Goal: Task Accomplishment & Management: Manage account settings

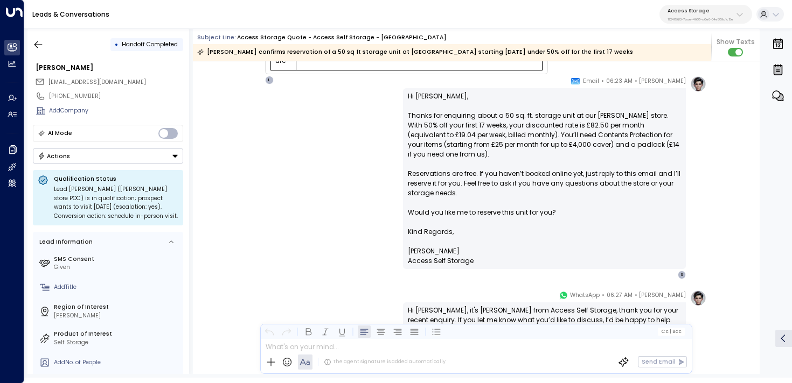
scroll to position [221, 0]
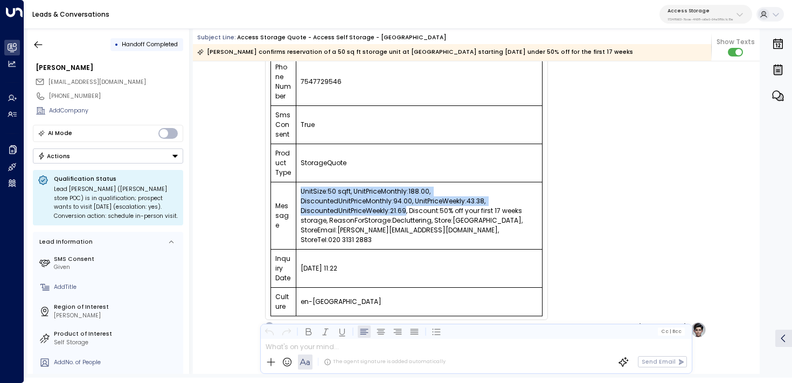
drag, startPoint x: 404, startPoint y: 200, endPoint x: 290, endPoint y: 203, distance: 114.7
click at [290, 203] on tr "Message UnitSize:50 sqft, UnitPriceMonthly:188.00, DiscountedUnitPriceMonthly:9…" at bounding box center [406, 216] width 271 height 67
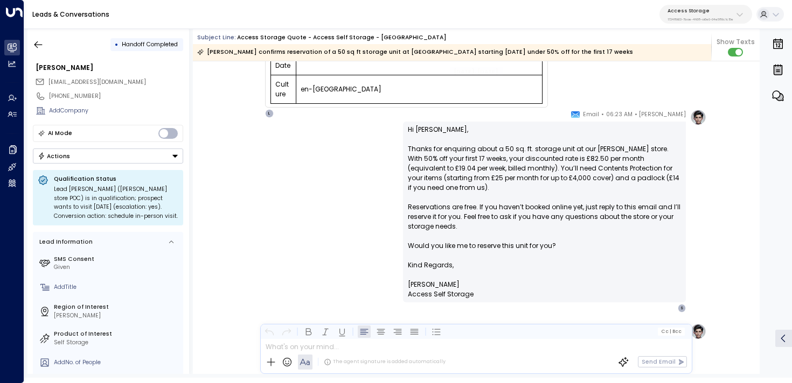
scroll to position [463, 0]
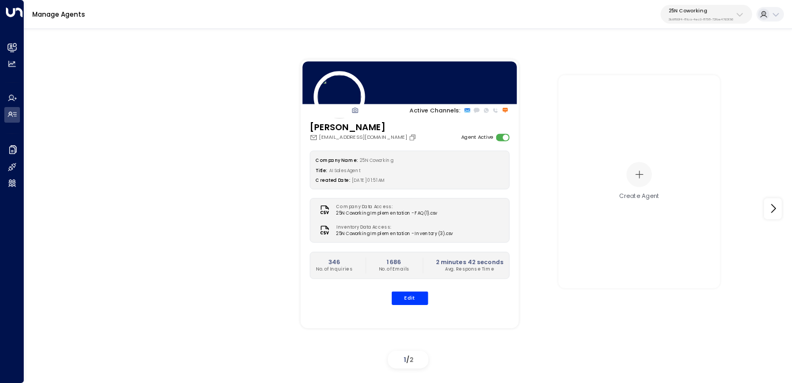
click at [686, 10] on p "25N Coworking" at bounding box center [700, 11] width 65 height 6
type input "******"
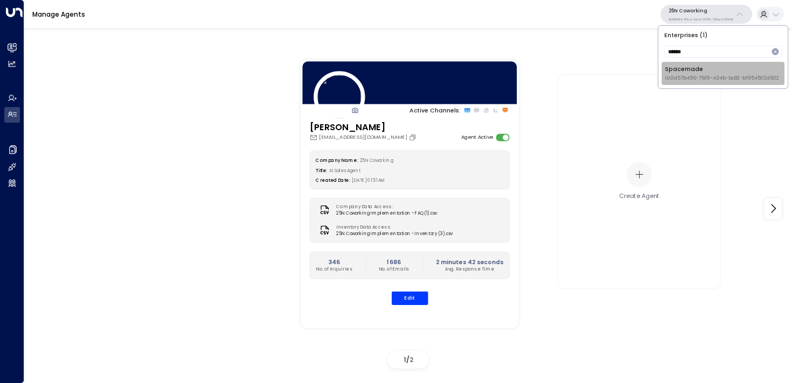
click at [676, 68] on div "Spacemade ID: 0d57b456-76f9-434b-bc82-bf954502d602" at bounding box center [721, 73] width 114 height 17
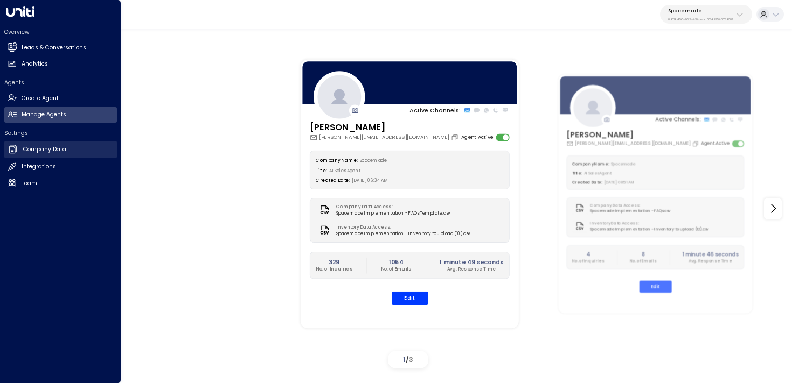
click at [39, 154] on link "Company Data Company Data" at bounding box center [60, 149] width 113 height 17
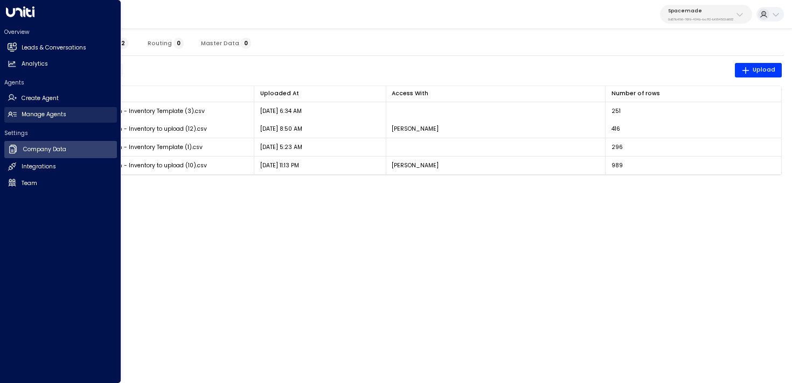
click at [24, 113] on h2 "Manage Agents" at bounding box center [44, 114] width 45 height 9
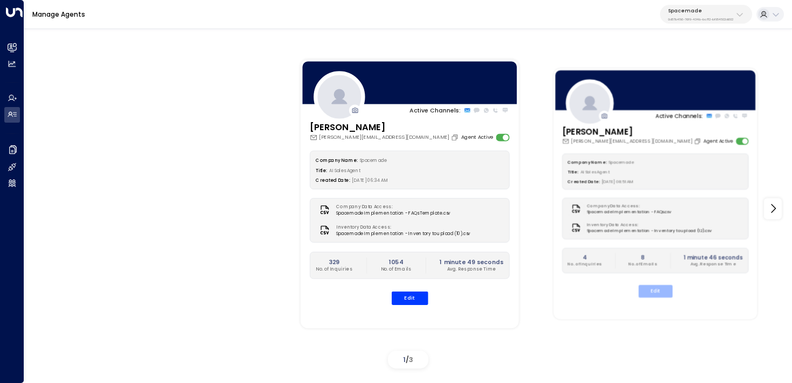
click at [660, 289] on button "Edit" at bounding box center [655, 291] width 34 height 12
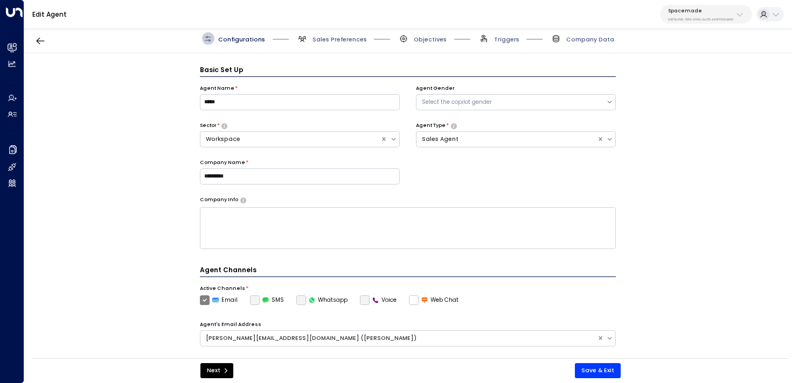
scroll to position [12, 0]
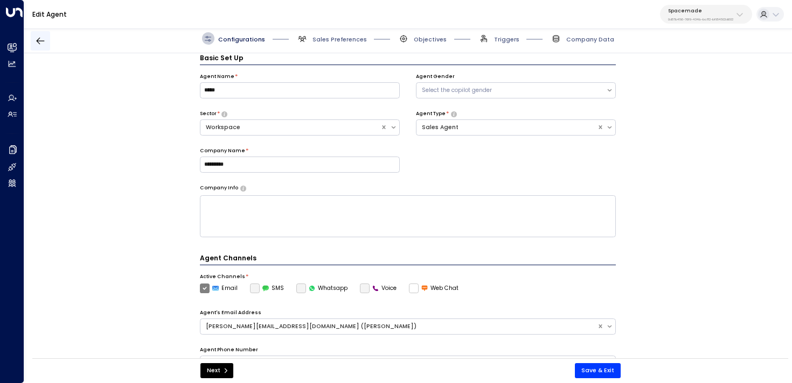
click at [43, 36] on icon "button" at bounding box center [40, 41] width 11 height 11
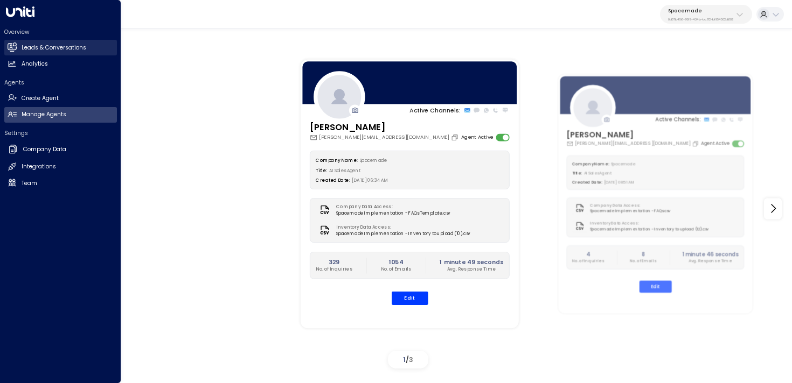
click at [12, 43] on icon at bounding box center [12, 47] width 9 height 9
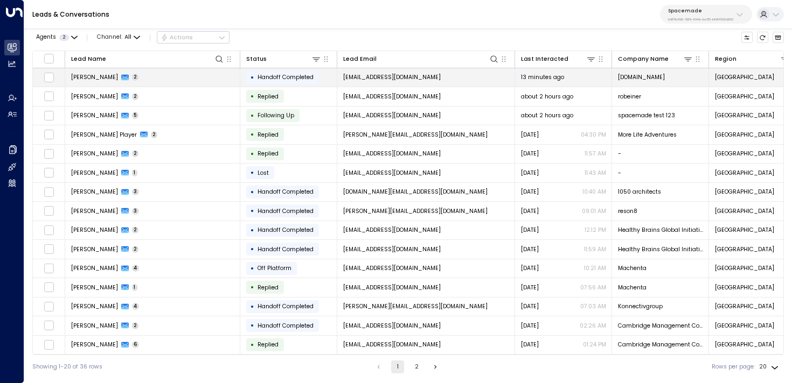
click at [214, 83] on td "Ashleigh Pike 2" at bounding box center [152, 77] width 175 height 19
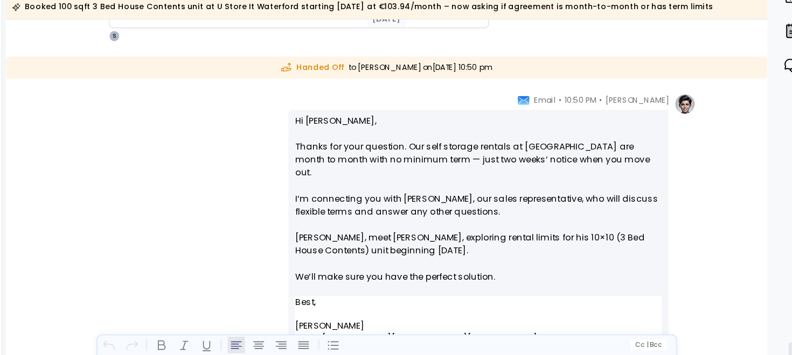
scroll to position [1933, 0]
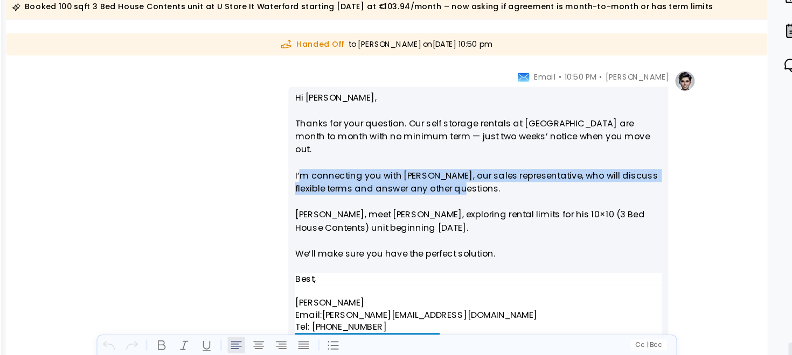
drag, startPoint x: 550, startPoint y: 173, endPoint x: 410, endPoint y: 169, distance: 140.6
click at [410, 169] on p "Hi Rayan, Thanks for your question. Our self storage rentals at Waterford are m…" at bounding box center [544, 183] width 273 height 136
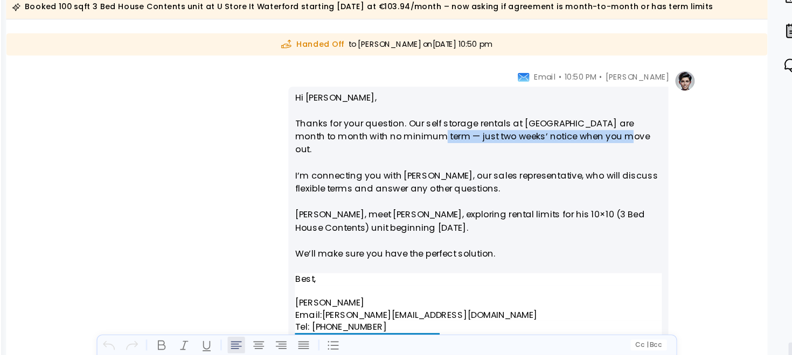
drag, startPoint x: 488, startPoint y: 150, endPoint x: 630, endPoint y: 148, distance: 141.6
click at [630, 148] on p "Hi Rayan, Thanks for your question. Our self storage rentals at Waterford are m…" at bounding box center [544, 183] width 273 height 136
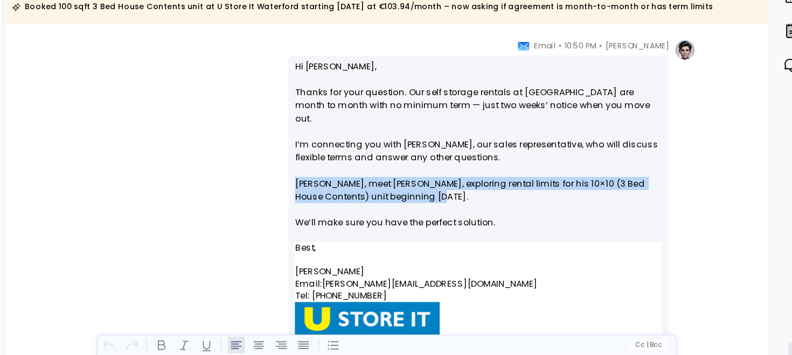
drag, startPoint x: 545, startPoint y: 182, endPoint x: 389, endPoint y: 173, distance: 155.9
click at [389, 173] on div "Sonny Maguire • 10:50 PM • Email Hi Rayan, Thanks for your question. Our self s…" at bounding box center [476, 207] width 460 height 263
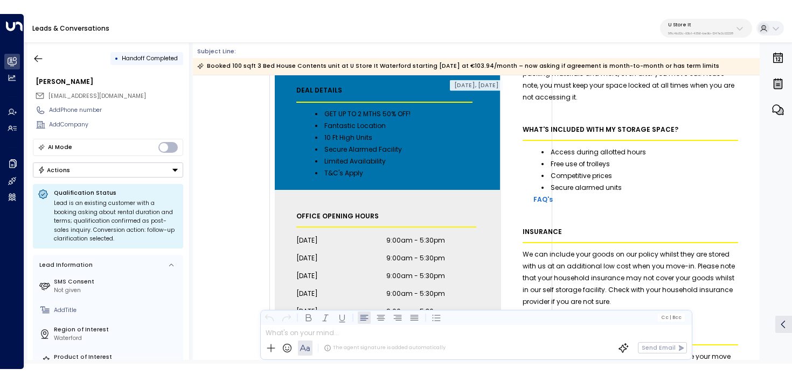
scroll to position [0, 0]
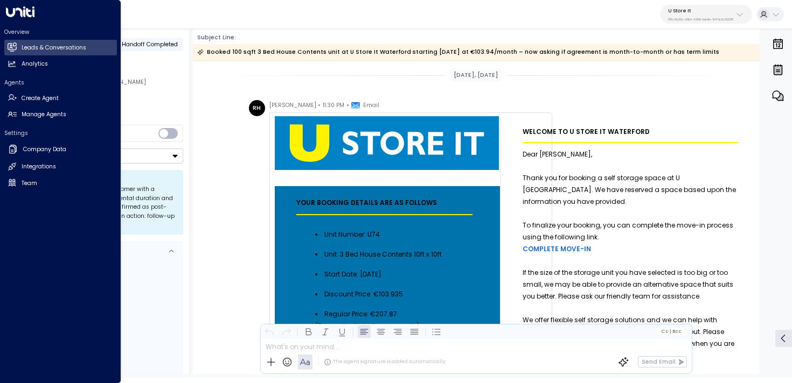
drag, startPoint x: 14, startPoint y: 115, endPoint x: 48, endPoint y: 88, distance: 43.4
click at [13, 115] on icon at bounding box center [12, 114] width 9 height 9
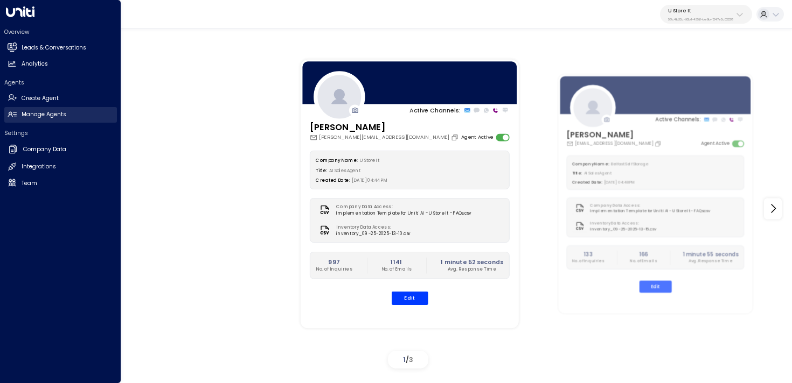
click at [57, 116] on h2 "Manage Agents" at bounding box center [44, 114] width 45 height 9
click at [24, 48] on h2 "Leads & Conversations" at bounding box center [54, 48] width 65 height 9
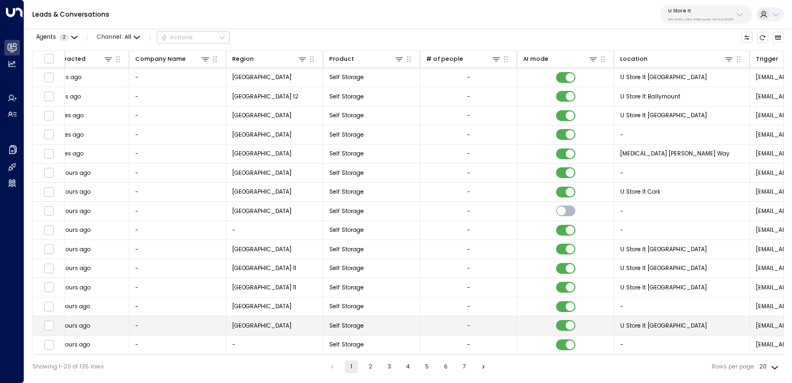
scroll to position [0, 485]
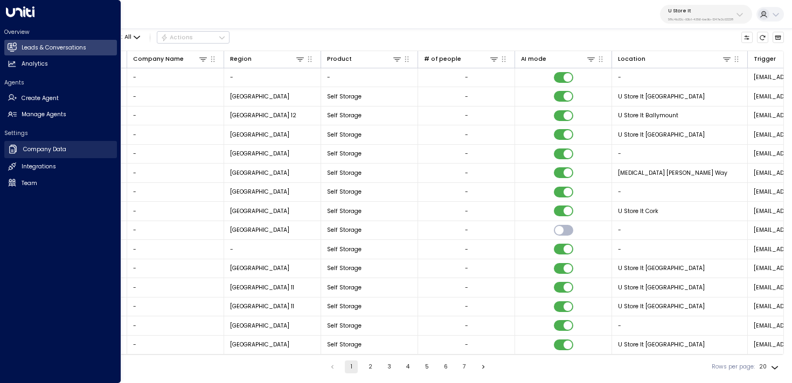
click at [50, 146] on h2 "Company Data" at bounding box center [44, 149] width 43 height 9
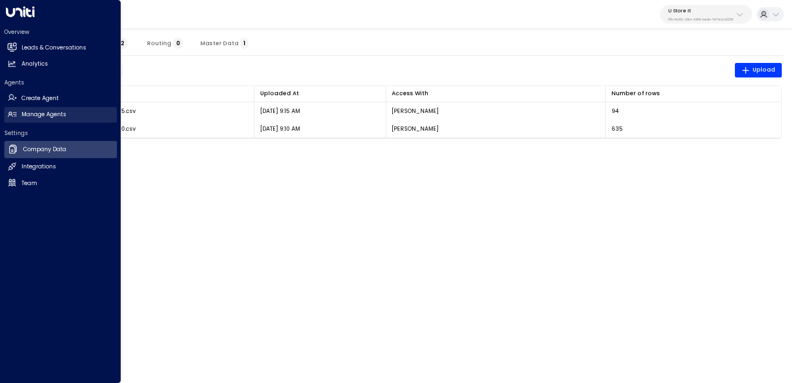
click at [17, 114] on link "Manage Agents Manage Agents" at bounding box center [60, 115] width 113 height 16
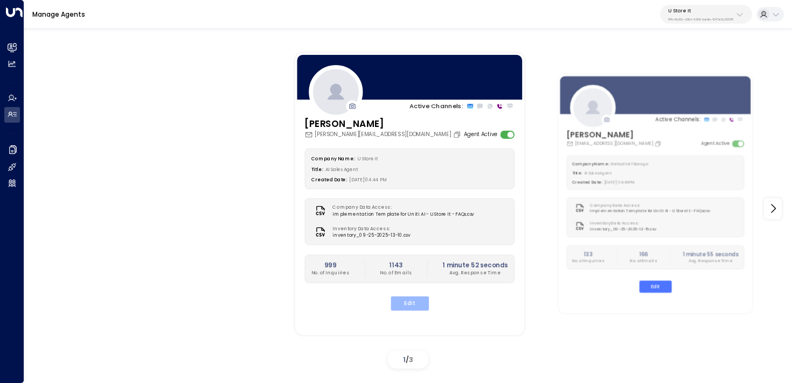
click at [407, 308] on button "Edit" at bounding box center [409, 304] width 38 height 14
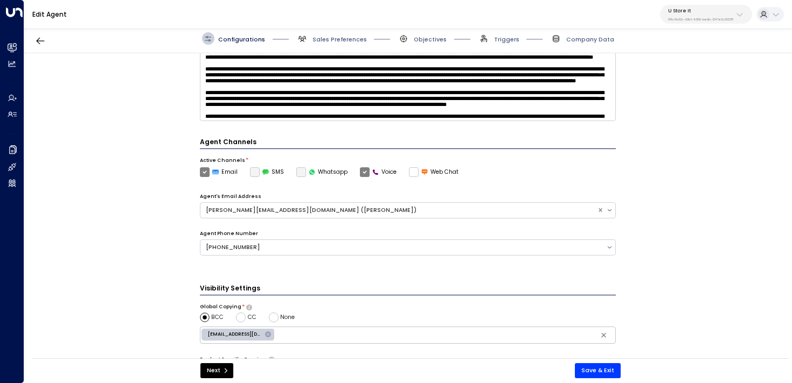
scroll to position [308, 0]
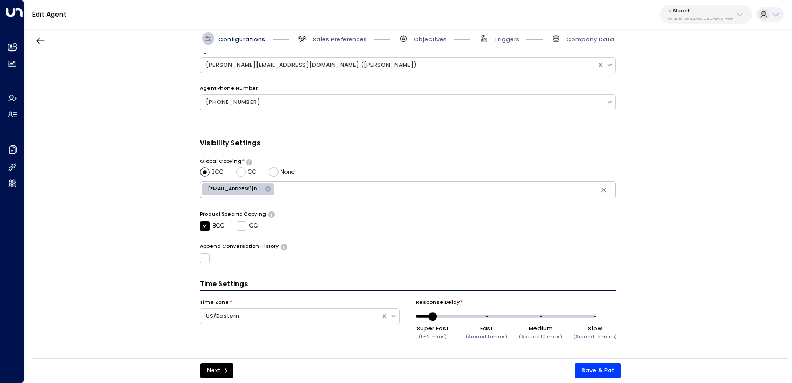
click at [326, 202] on div "Visibility Settings Global Copying * BCC CC None aidan@storage.ie ​ Product Spe…" at bounding box center [408, 200] width 416 height 125
click at [340, 190] on input "text" at bounding box center [444, 190] width 337 height 13
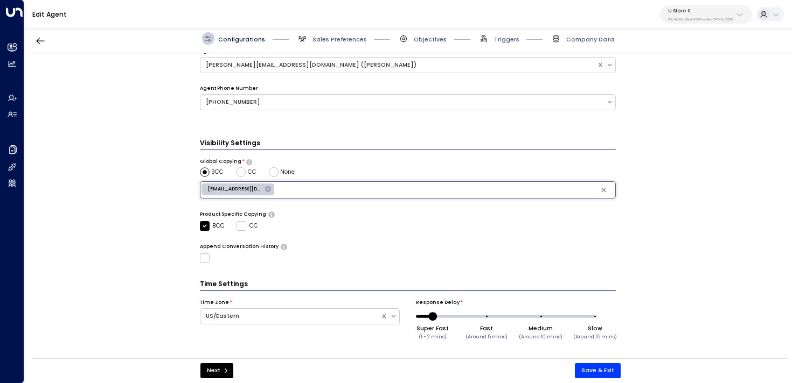
paste input "**********"
type input "**********"
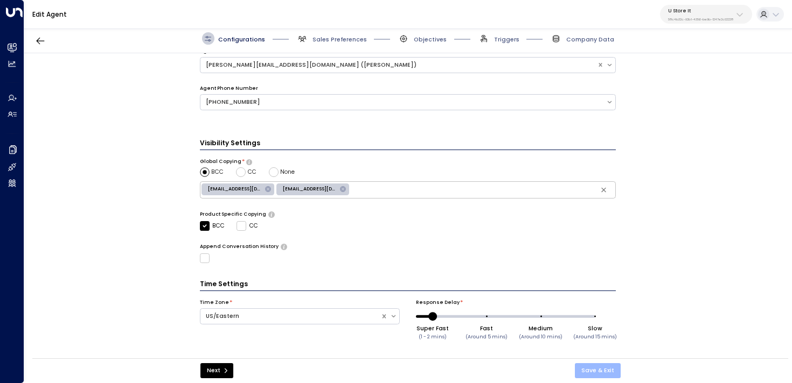
click at [607, 355] on button "Save & Exit" at bounding box center [598, 370] width 46 height 15
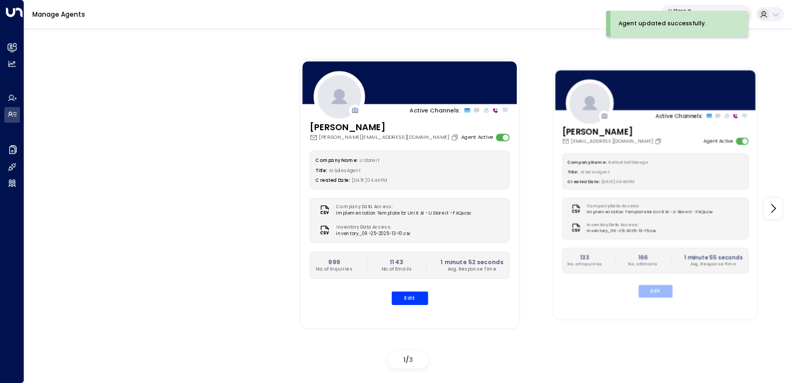
click at [658, 289] on button "Edit" at bounding box center [655, 291] width 34 height 12
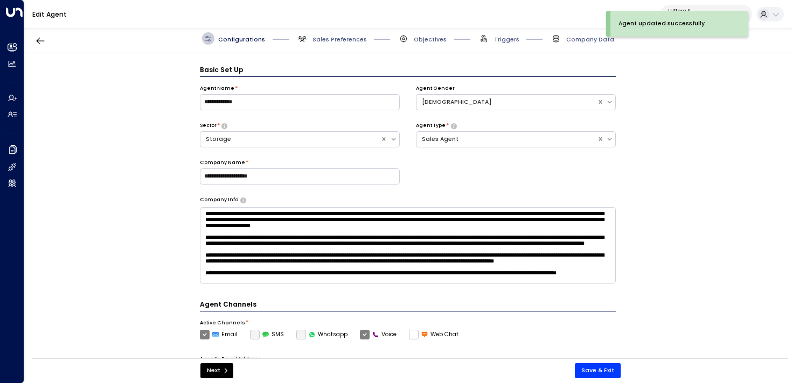
scroll to position [12, 0]
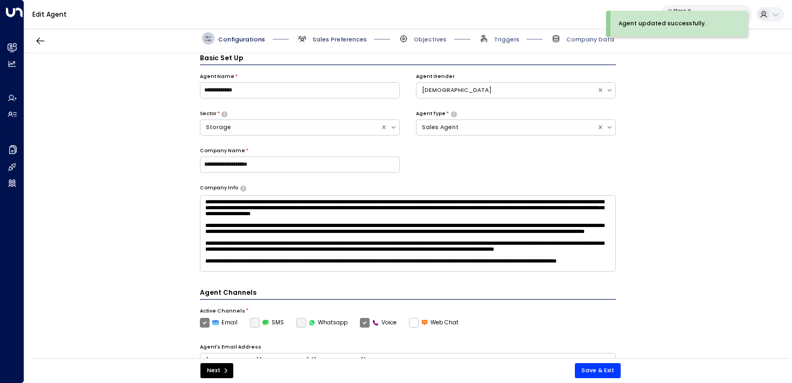
click at [320, 38] on span "Sales Preferences" at bounding box center [339, 40] width 54 height 8
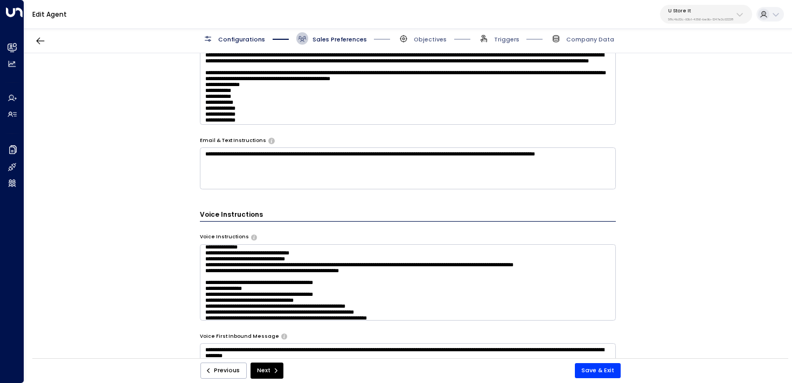
scroll to position [340, 0]
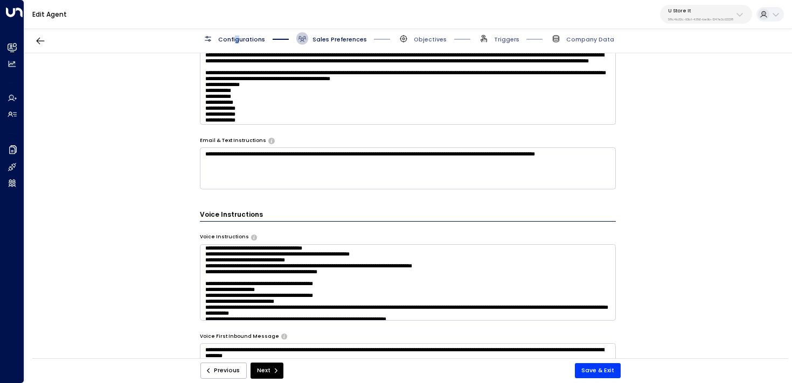
click at [235, 39] on span "Configurations" at bounding box center [241, 40] width 47 height 8
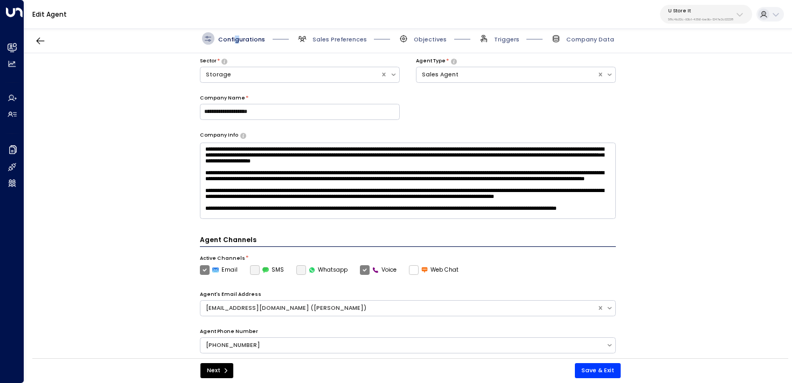
scroll to position [260, 0]
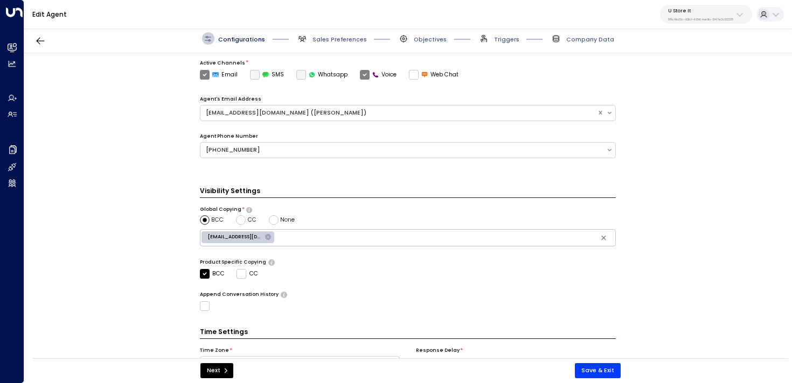
click at [359, 238] on input "text" at bounding box center [444, 238] width 337 height 13
paste input "**********"
type input "**********"
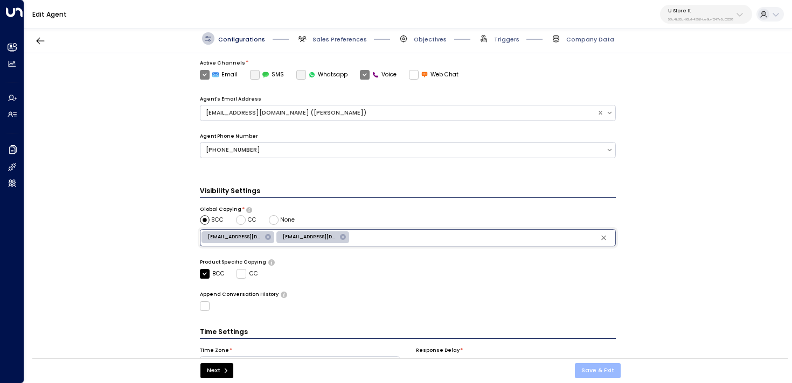
click at [596, 355] on button "Save & Exit" at bounding box center [598, 370] width 46 height 15
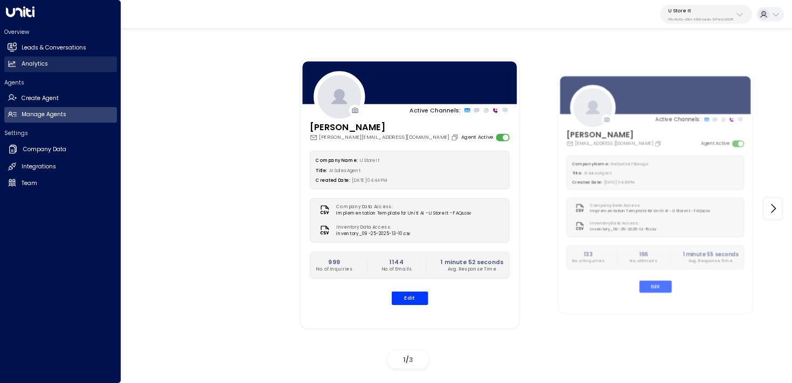
drag, startPoint x: 18, startPoint y: 48, endPoint x: 92, endPoint y: 67, distance: 76.7
click at [18, 48] on link "Leads & Conversations Leads & Conversations" at bounding box center [60, 48] width 113 height 16
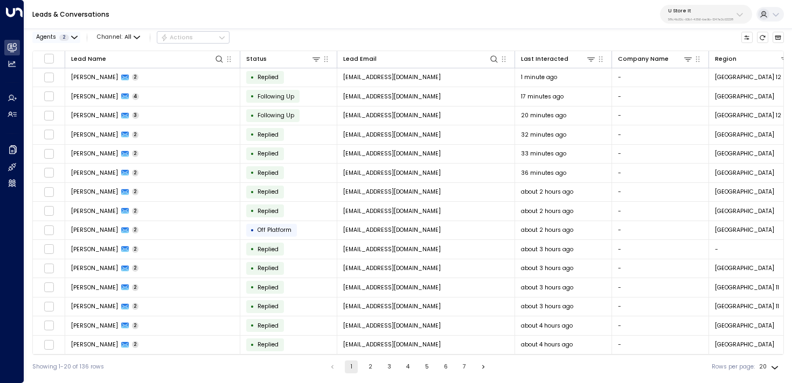
click at [65, 36] on span "2" at bounding box center [64, 37] width 10 height 6
click at [128, 38] on div at bounding box center [396, 191] width 792 height 383
click at [128, 36] on span "All" at bounding box center [127, 37] width 7 height 6
click at [124, 100] on p "Voice" at bounding box center [123, 98] width 34 height 9
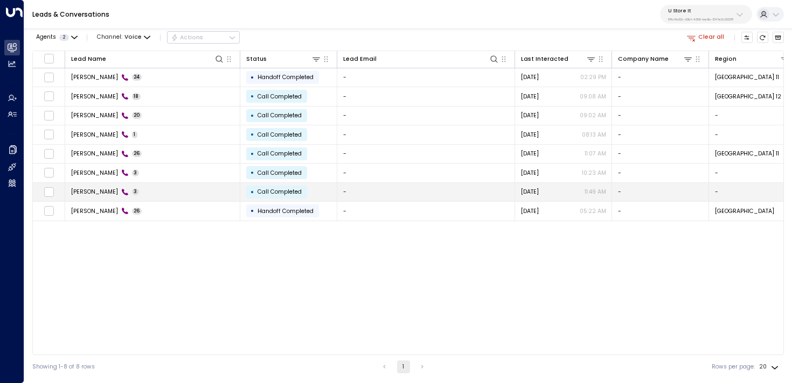
click at [179, 192] on td "Eric Tessing 3" at bounding box center [152, 192] width 175 height 19
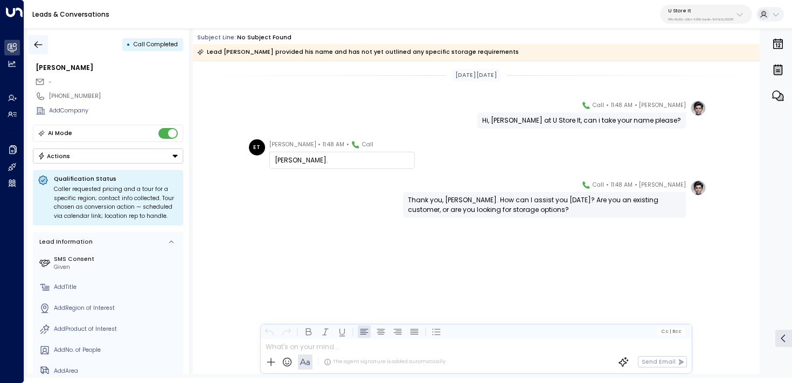
click at [35, 43] on icon "button" at bounding box center [38, 44] width 8 height 7
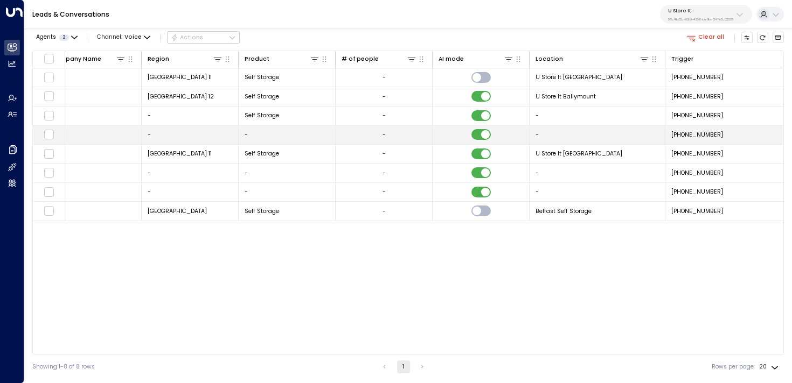
scroll to position [0, 870]
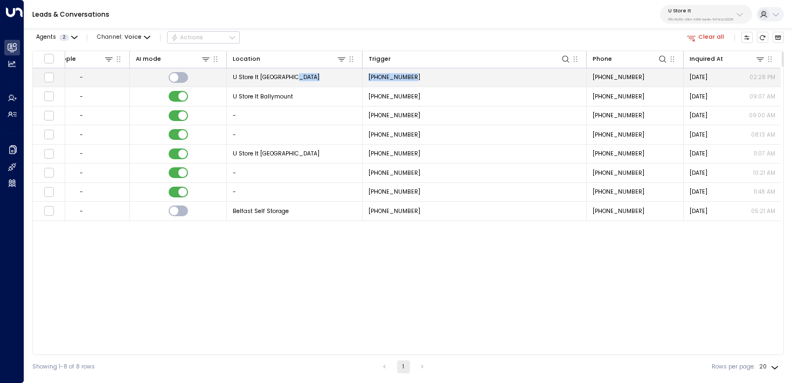
drag, startPoint x: 448, startPoint y: 78, endPoint x: 361, endPoint y: 78, distance: 87.2
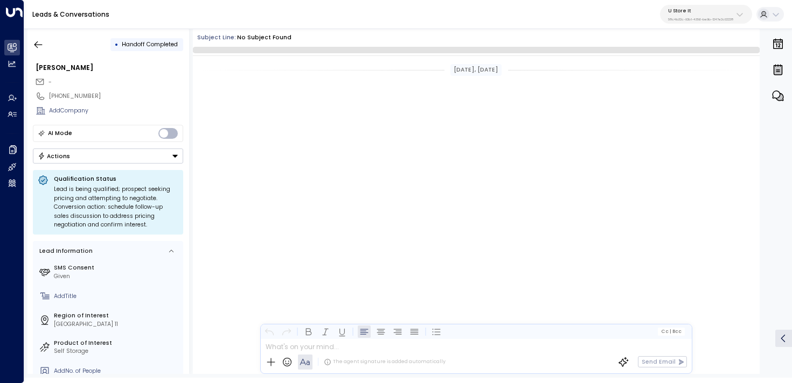
scroll to position [2946, 0]
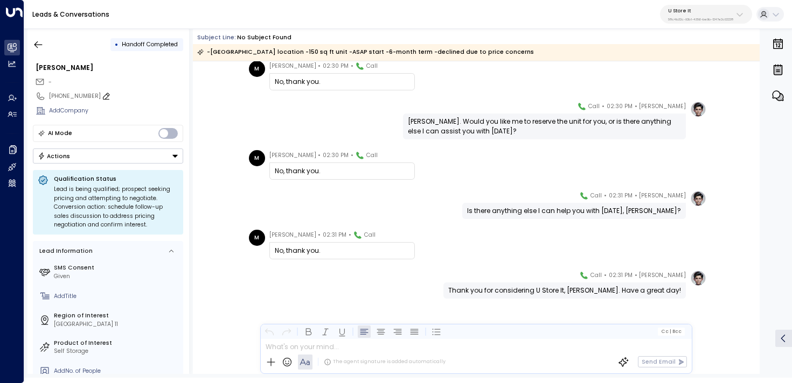
click at [102, 96] on icon at bounding box center [106, 96] width 9 height 9
drag, startPoint x: 104, startPoint y: 96, endPoint x: 19, endPoint y: 94, distance: 84.6
click at [19, 94] on div "**********" at bounding box center [396, 189] width 792 height 378
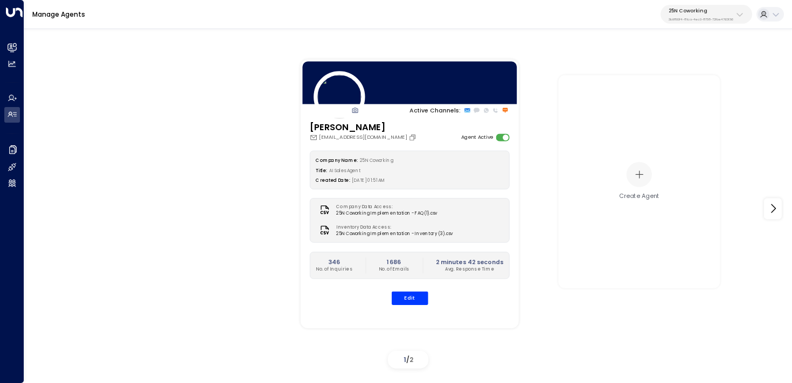
click at [680, 17] on p "3b9800f4-81ca-4ec0-8758-72fbe4763f36" at bounding box center [700, 19] width 65 height 4
type input "*****"
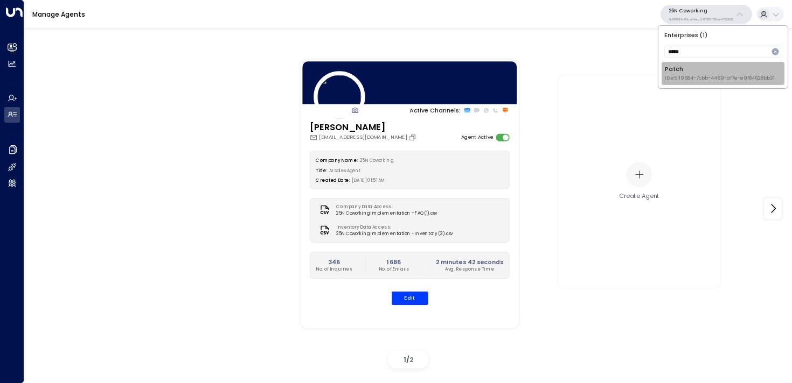
click at [683, 81] on span "ID: e5119684-7cbb-4469-af7e-e9f84628bb31" at bounding box center [719, 79] width 110 height 8
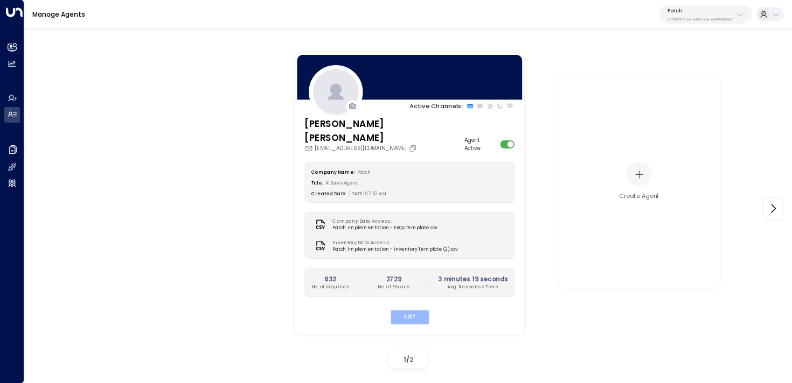
click at [420, 310] on button "Edit" at bounding box center [409, 317] width 38 height 14
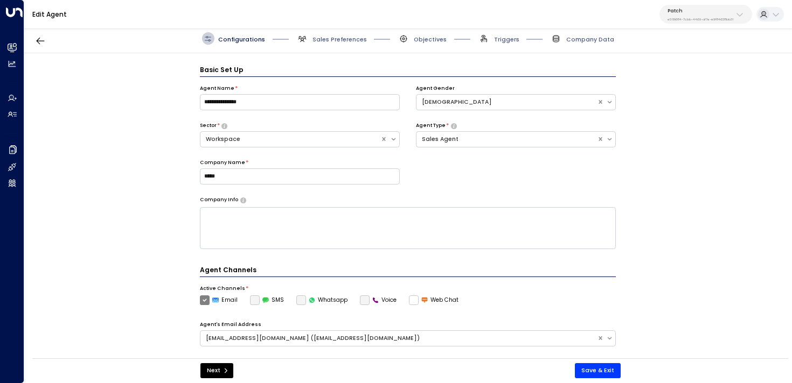
scroll to position [12, 0]
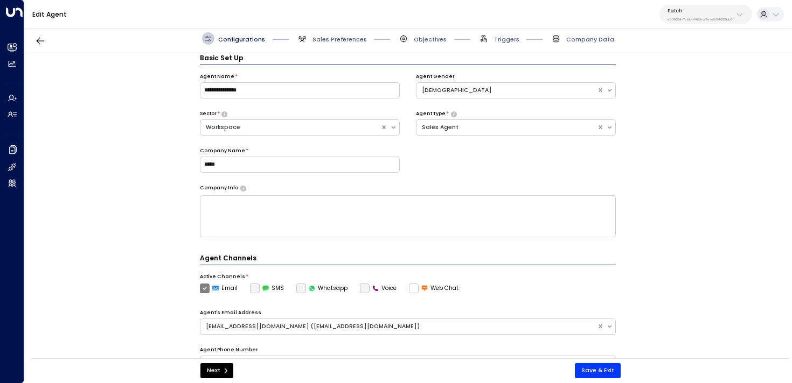
click at [426, 34] on span "Objectives" at bounding box center [421, 38] width 49 height 12
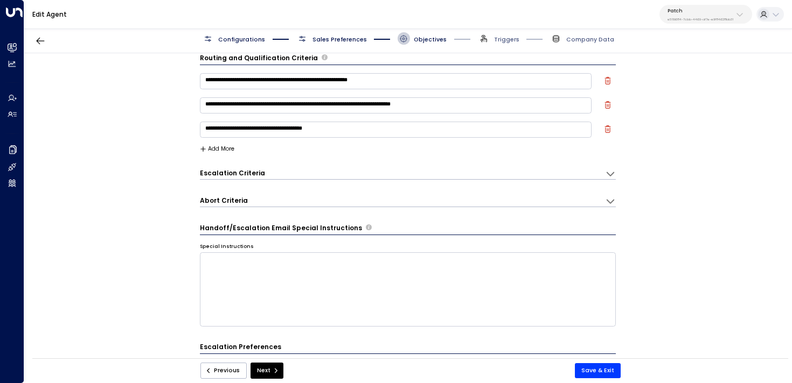
click at [342, 34] on span "Sales Preferences" at bounding box center [331, 38] width 71 height 12
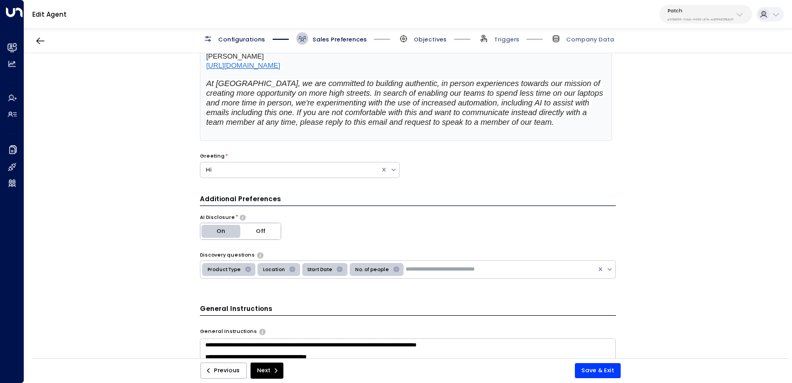
click at [422, 37] on span "Objectives" at bounding box center [430, 40] width 33 height 8
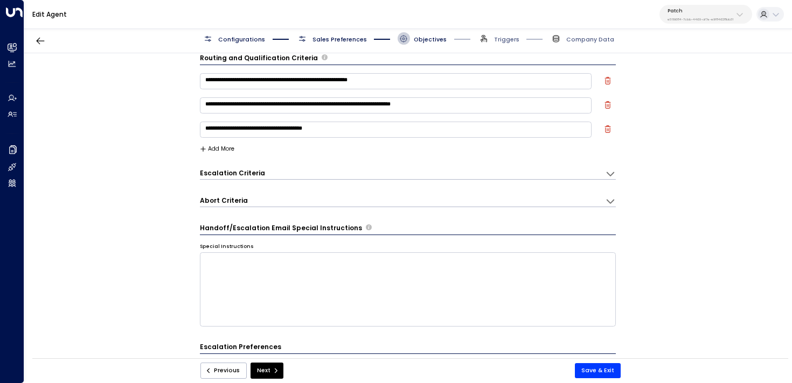
scroll to position [31, 0]
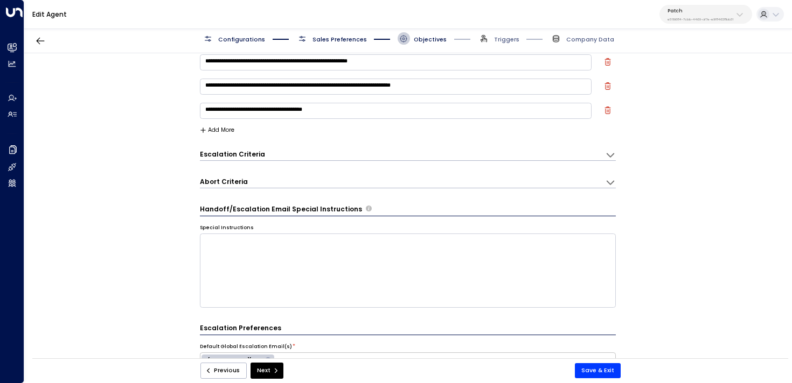
click at [355, 156] on div "Escalation Criteria Reset" at bounding box center [398, 154] width 397 height 9
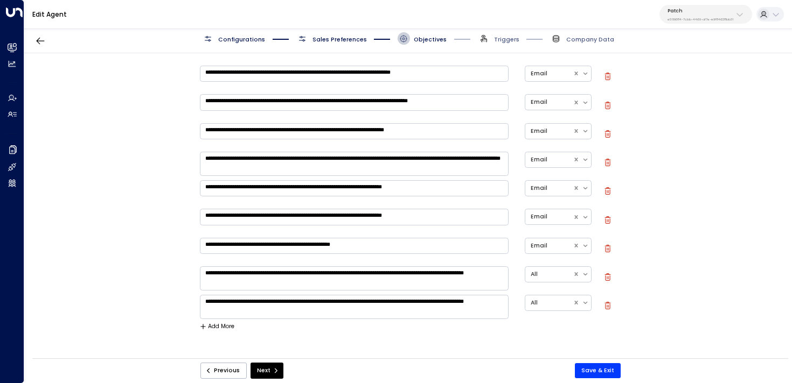
scroll to position [236, 0]
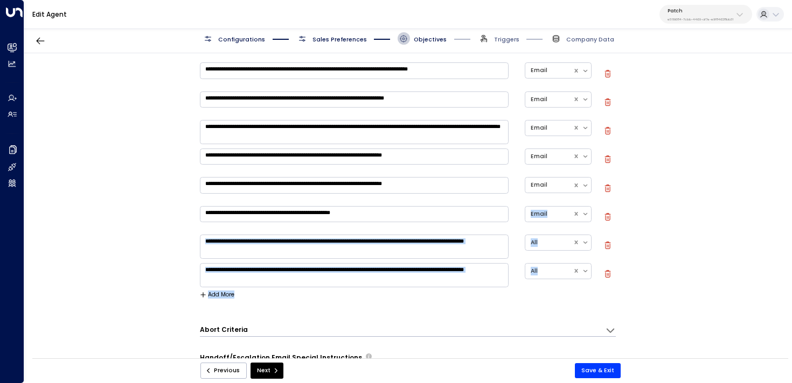
drag, startPoint x: 191, startPoint y: 230, endPoint x: 592, endPoint y: 294, distance: 406.2
click at [592, 294] on div "**********" at bounding box center [407, 208] width 767 height 311
click at [185, 234] on div "**********" at bounding box center [407, 208] width 767 height 311
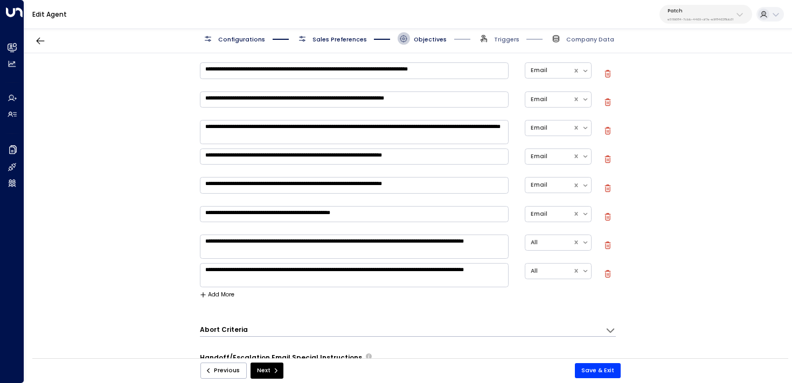
click at [604, 245] on icon "button" at bounding box center [607, 246] width 6 height 8
type textarea "**********"
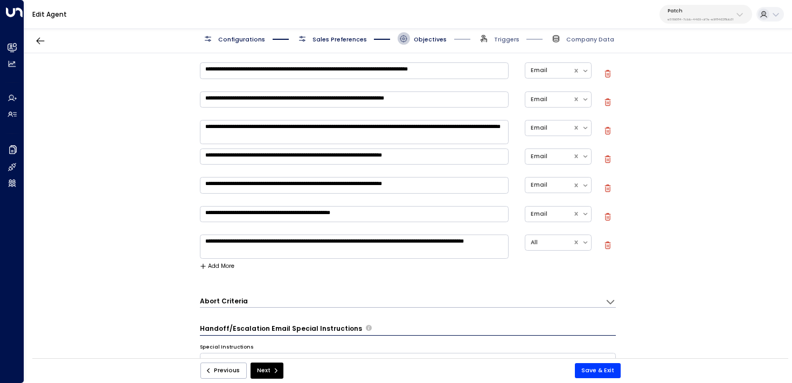
click at [606, 245] on icon "button" at bounding box center [607, 246] width 2 height 3
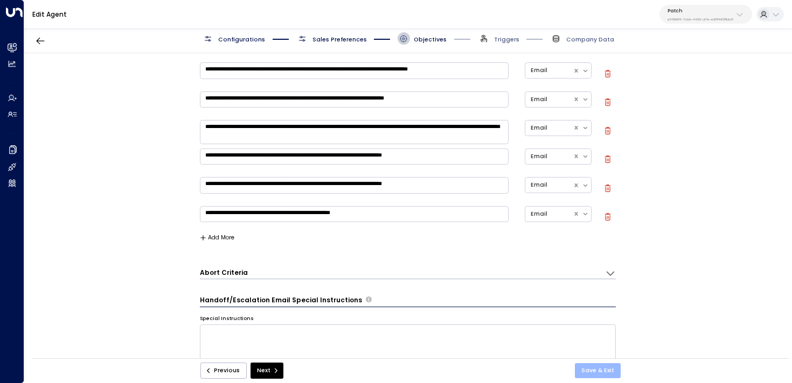
click at [608, 372] on button "Save & Exit" at bounding box center [598, 370] width 46 height 15
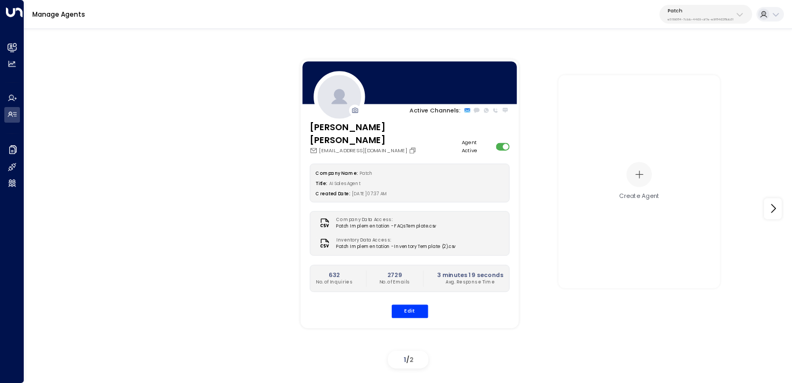
click at [697, 19] on p "e5119684-7cbb-4469-af7e-e9f84628bb31" at bounding box center [700, 19] width 66 height 4
type input "***"
click at [684, 66] on div "RHP ID: 85bcf151-53e1-49fd-8d4c-7708fbeee317" at bounding box center [716, 73] width 105 height 17
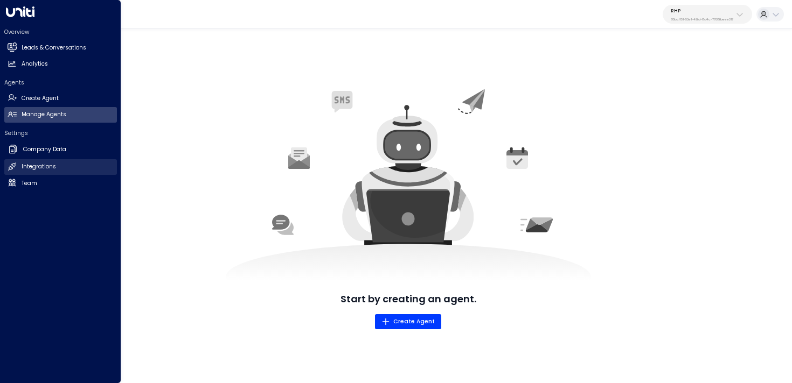
click at [18, 165] on link "Integrations Integrations" at bounding box center [60, 167] width 113 height 16
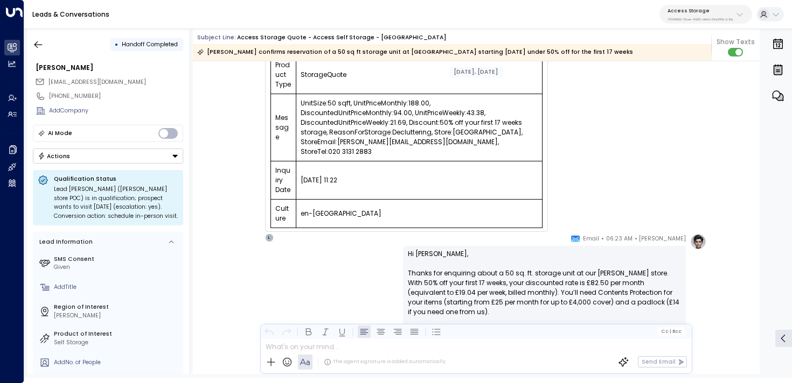
scroll to position [307, 0]
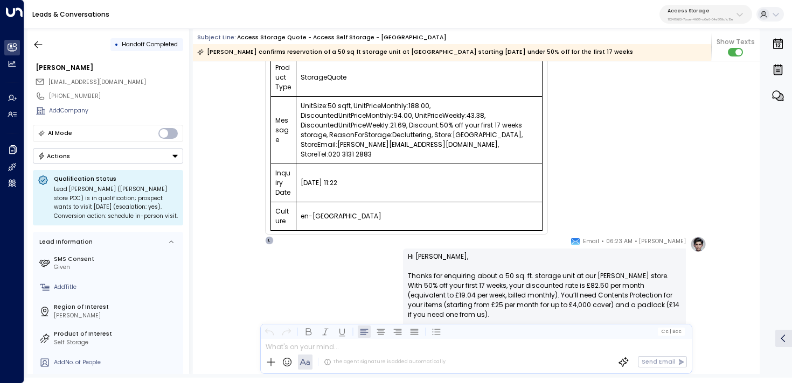
click at [393, 114] on td "UnitSize:50 sqft, UnitPriceMonthly:188.00, DiscountedUnitPriceMonthly:94.00, Un…" at bounding box center [419, 130] width 246 height 67
copy td "21.69"
